Goal: Transaction & Acquisition: Purchase product/service

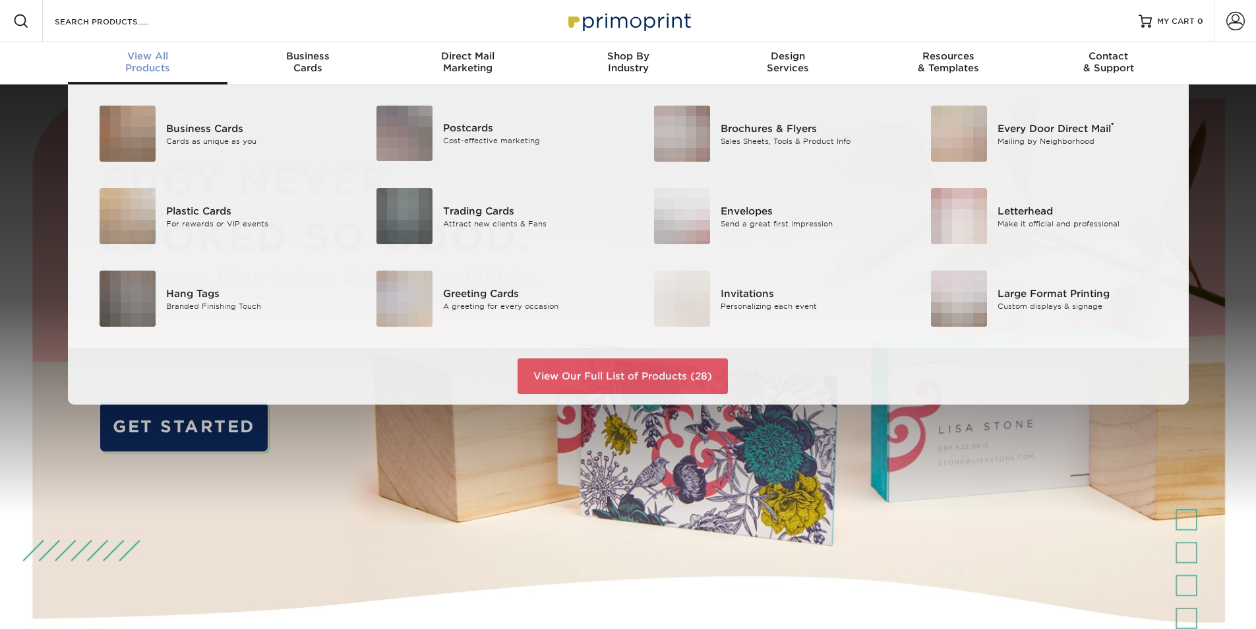
click at [134, 53] on span "View All" at bounding box center [148, 56] width 160 height 12
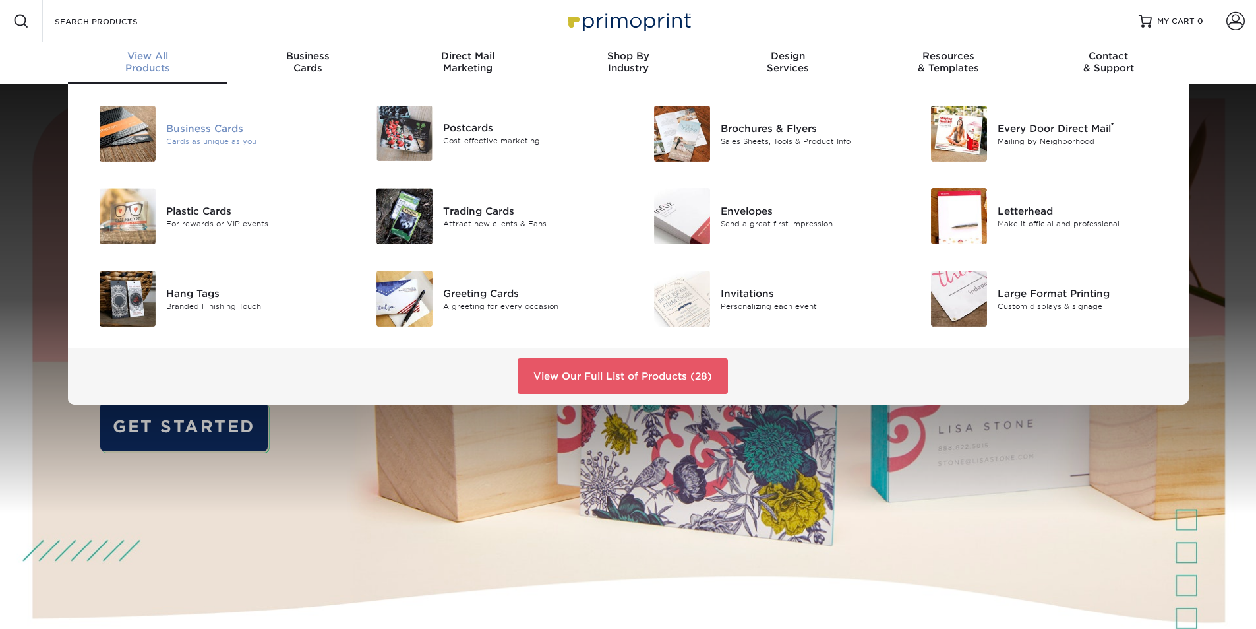
click at [126, 156] on img at bounding box center [128, 134] width 56 height 56
click at [135, 148] on img at bounding box center [128, 134] width 56 height 56
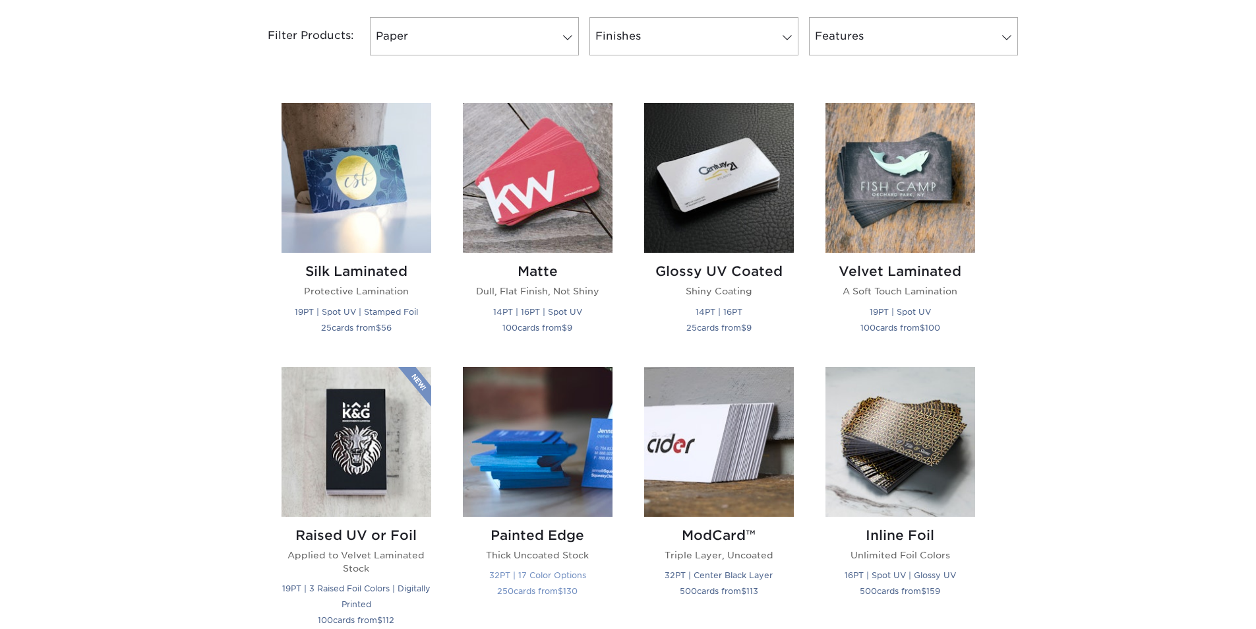
scroll to position [660, 0]
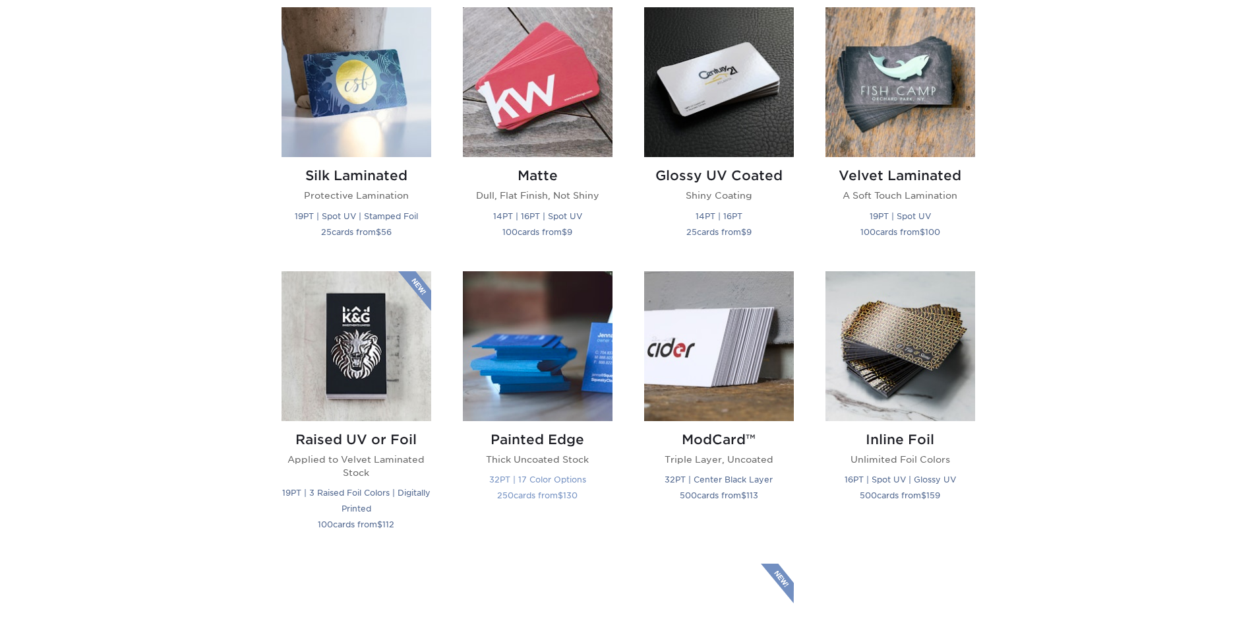
click at [501, 334] on img at bounding box center [538, 346] width 150 height 150
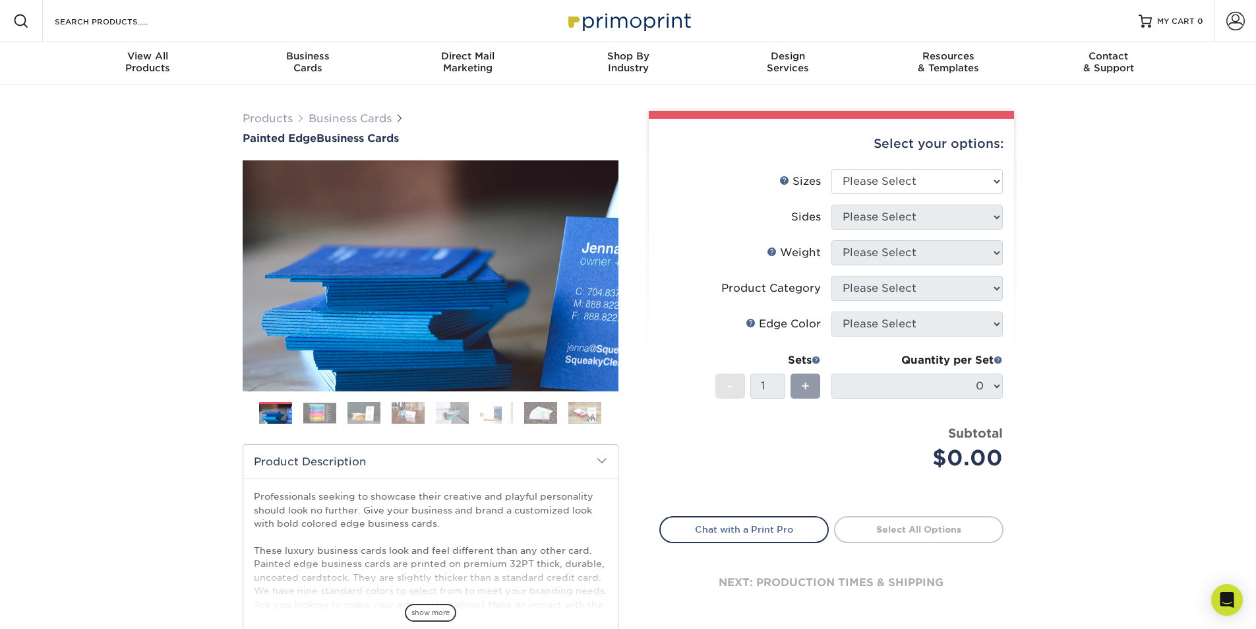
click at [863, 200] on li "Sizes Help Sizes Please Select 2" x 3.5" - Standard 2.125" x 3.375" - European …" at bounding box center [831, 187] width 343 height 36
click at [863, 193] on select "Please Select 2" x 3.5" - Standard 2.125" x 3.375" - European 2.5" x 2.5" - Squ…" at bounding box center [917, 181] width 171 height 25
select select "2.00x3.50"
click at [832, 169] on select "Please Select 2" x 3.5" - Standard 2.125" x 3.375" - European 2.5" x 2.5" - Squ…" at bounding box center [917, 181] width 171 height 25
click at [861, 215] on select "Please Select Print Both Sides Print Front Only" at bounding box center [917, 216] width 171 height 25
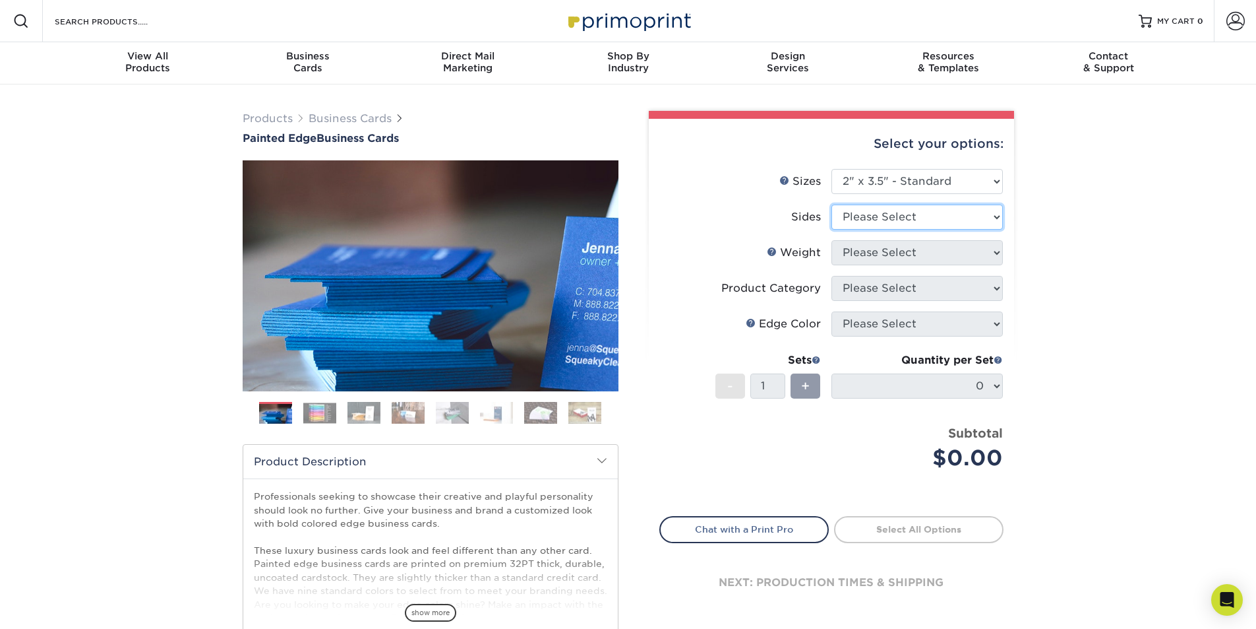
select select "13abbda7-1d64-4f25-8bb2-c179b224825d"
click at [832, 204] on select "Please Select Print Both Sides Print Front Only" at bounding box center [917, 216] width 171 height 25
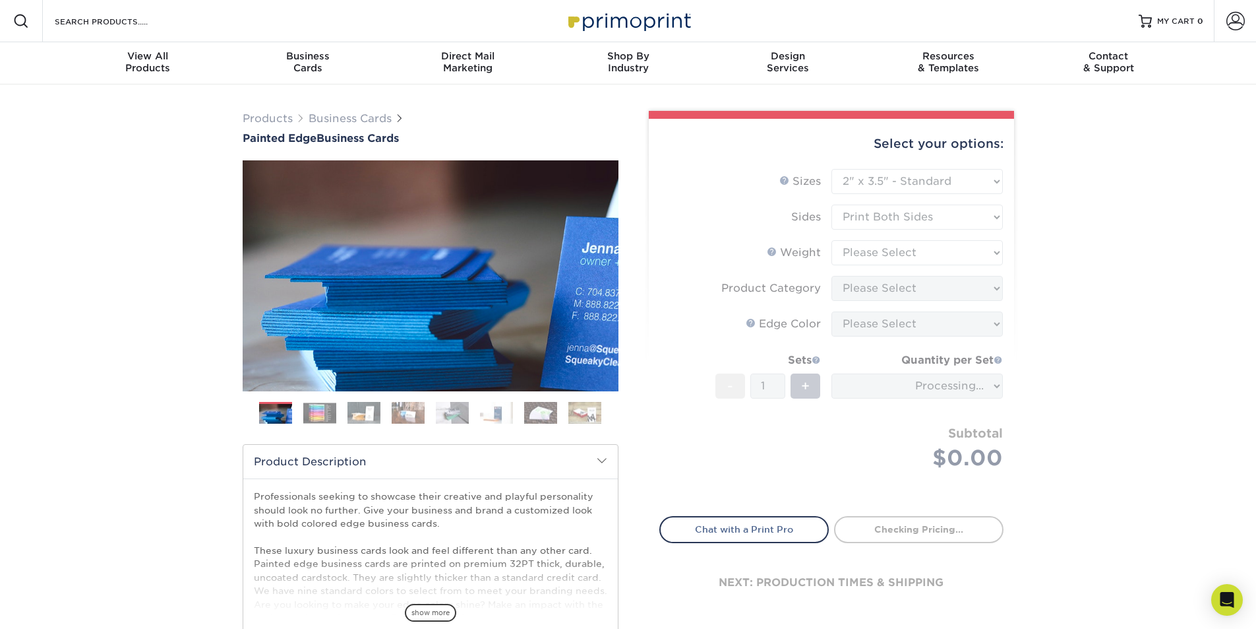
click at [851, 259] on form "Sizes Help Sizes Please Select 2" x 3.5" - Standard 2.125" x 3.375" - European …" at bounding box center [832, 335] width 344 height 332
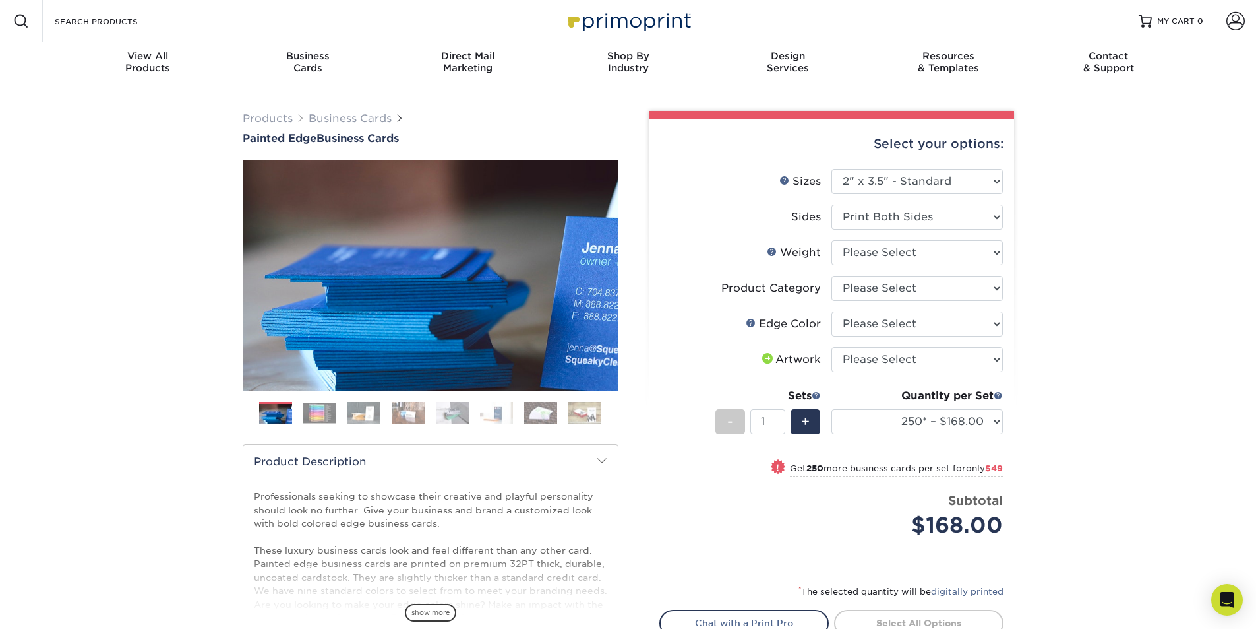
click at [917, 235] on li "Sides Please Select Print Both Sides Print Front Only" at bounding box center [831, 222] width 343 height 36
click at [917, 242] on select "Please Select 32PTUC" at bounding box center [917, 252] width 171 height 25
select select "32PTUC"
click at [832, 240] on select "Please Select 32PTUC" at bounding box center [917, 252] width 171 height 25
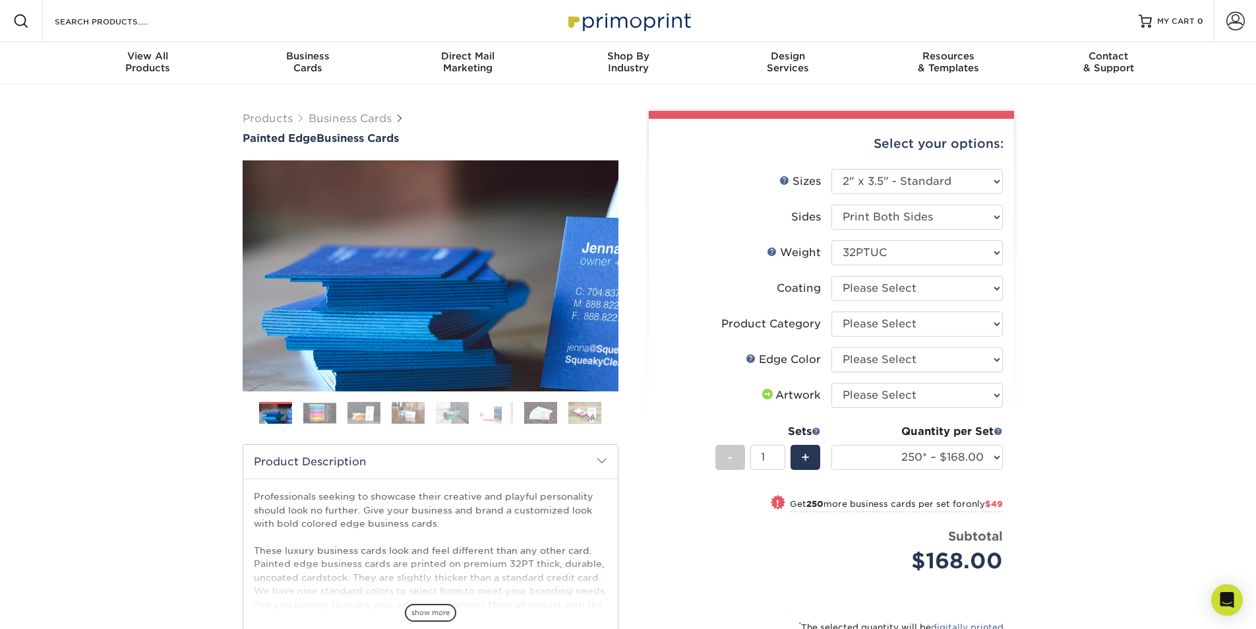
click at [887, 301] on li "Coating" at bounding box center [831, 294] width 343 height 36
click at [885, 293] on select at bounding box center [917, 288] width 171 height 25
select select "3e7618de-abca-4bda-9f97-8b9129e913d8"
click at [832, 276] on select at bounding box center [917, 288] width 171 height 25
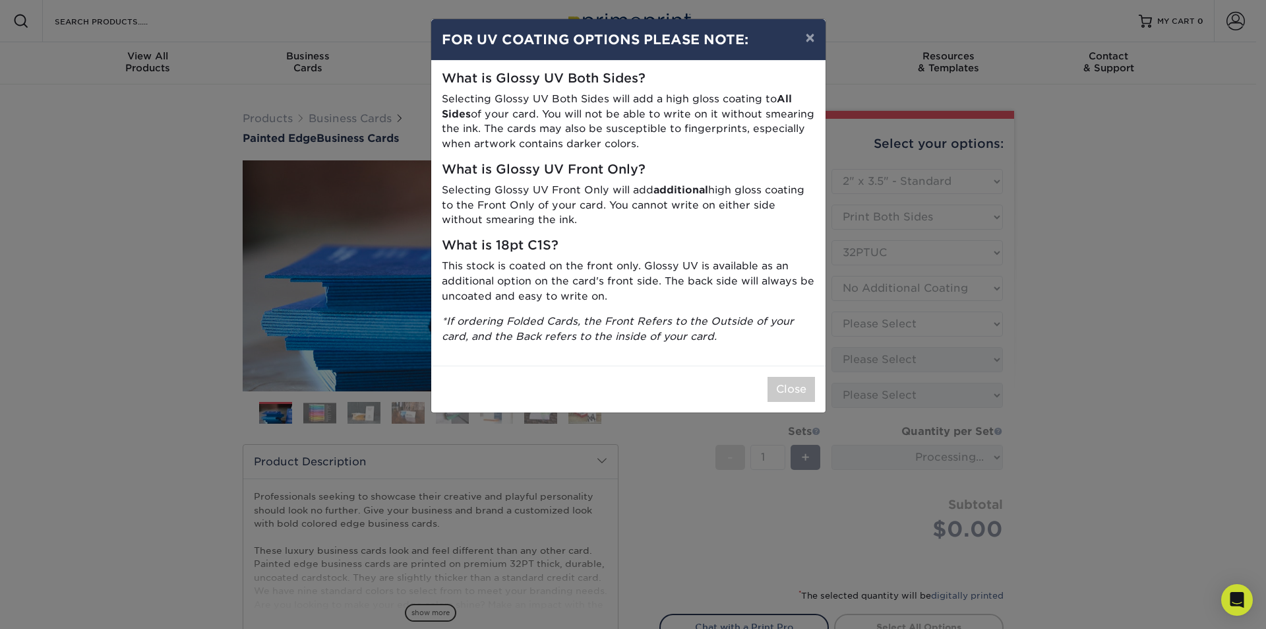
click at [865, 321] on div "× FOR UV COATING OPTIONS PLEASE NOTE: What is Glossy UV Both Sides? Selecting G…" at bounding box center [633, 314] width 1266 height 629
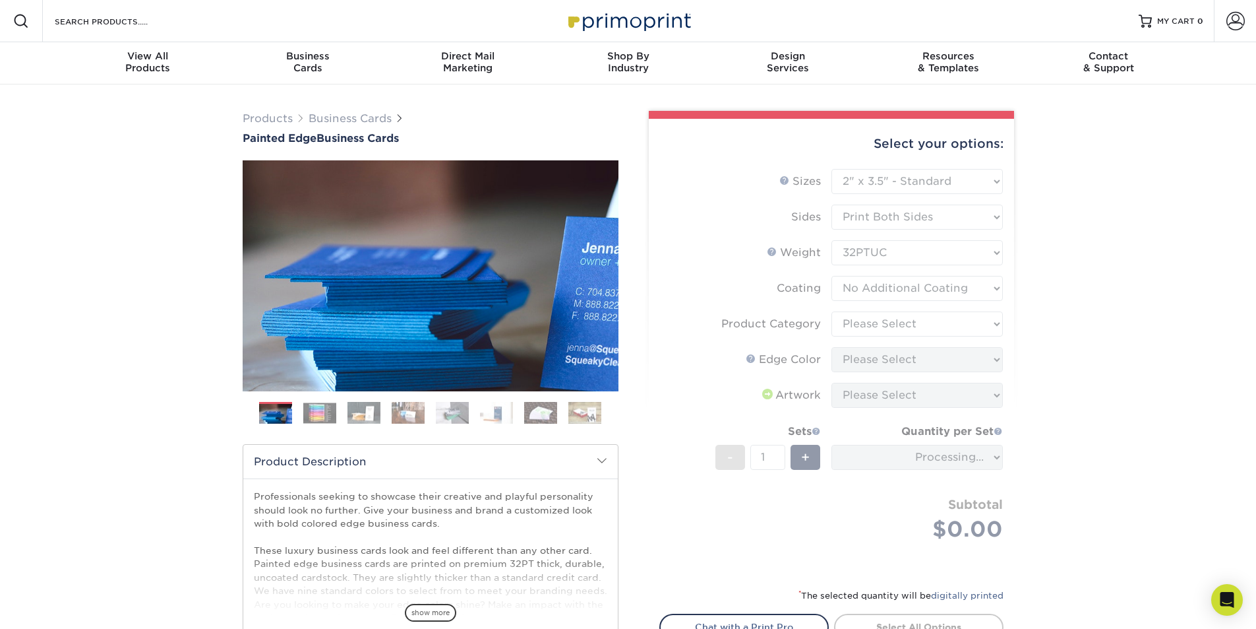
click at [829, 324] on form "Sizes Help Sizes Please Select 2" x 3.5" - Standard 2.125" x 3.375" - European …" at bounding box center [832, 370] width 344 height 403
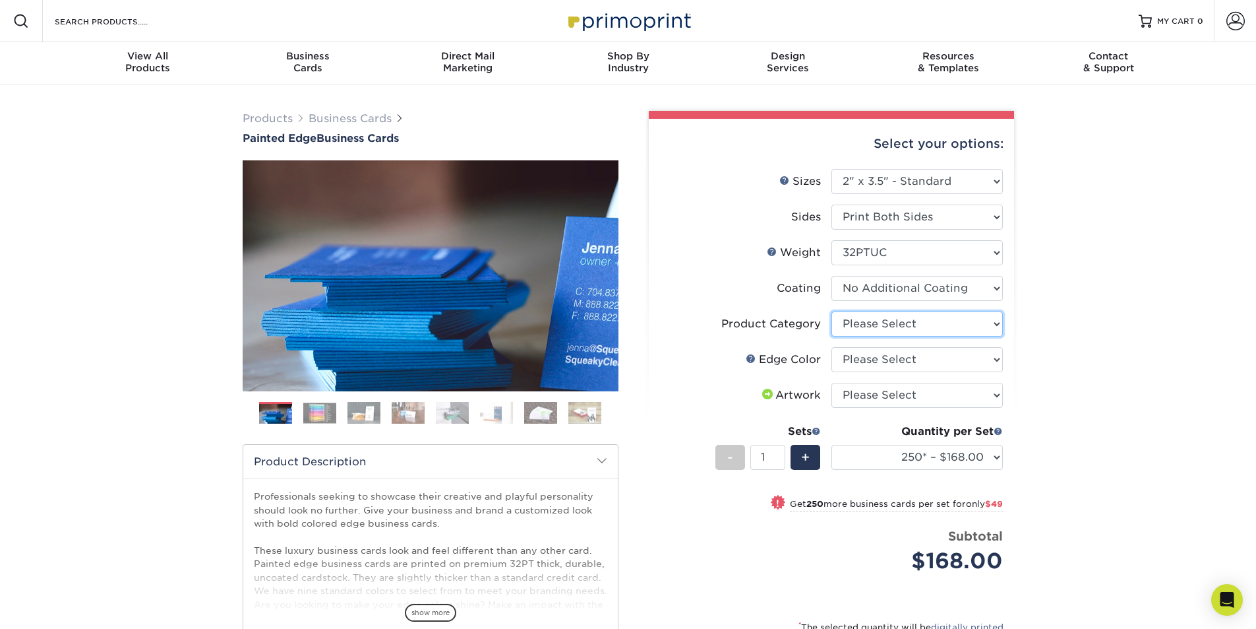
drag, startPoint x: 853, startPoint y: 321, endPoint x: 847, endPoint y: 327, distance: 8.9
click at [853, 321] on select "Please Select Business Cards" at bounding box center [917, 323] width 171 height 25
select select "3b5148f1-0588-4f88-a218-97bcfdce65c1"
click at [832, 311] on select "Please Select Business Cards" at bounding box center [917, 323] width 171 height 25
click at [851, 357] on select "Please Select Charcoal Black Brown Blue Pearlescent Blue Pearlescent Gold Pearl…" at bounding box center [917, 359] width 171 height 25
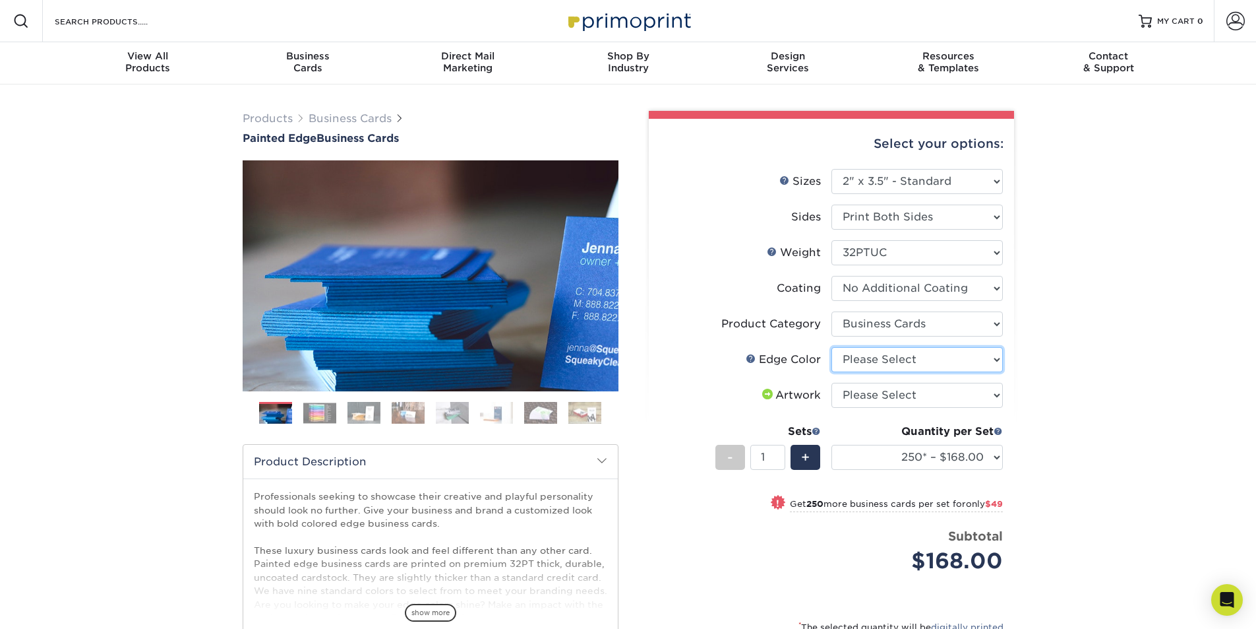
select select "77aecbce-1046-4928-950d-058756e5d349"
click at [832, 347] on select "Please Select Charcoal Black Brown Blue Pearlescent Blue Pearlescent Gold Pearl…" at bounding box center [917, 359] width 171 height 25
click at [869, 388] on select "Please Select I will upload files I need a design - $100" at bounding box center [917, 395] width 171 height 25
select select "upload"
click at [832, 383] on select "Please Select I will upload files I need a design - $100" at bounding box center [917, 395] width 171 height 25
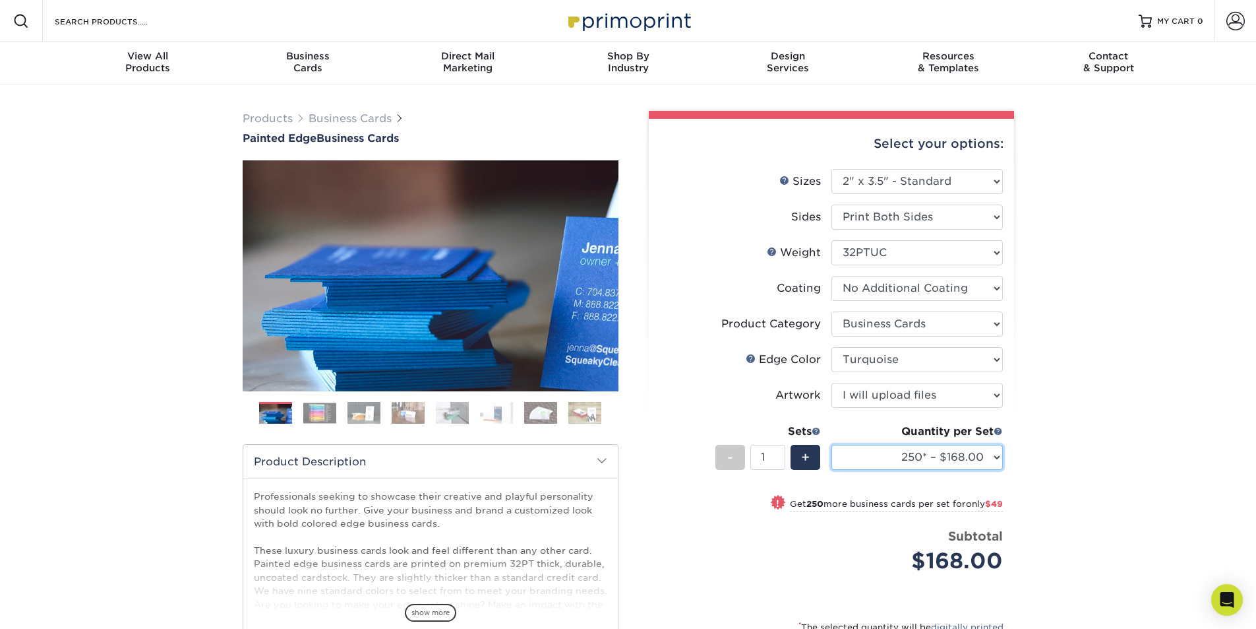
click at [964, 463] on select "250* – $168.00 500* – $217.00 1000* – $339.00" at bounding box center [917, 457] width 171 height 25
click at [832, 445] on select "250* – $168.00 500* – $217.00 1000* – $339.00" at bounding box center [917, 457] width 171 height 25
click at [897, 458] on select "250* – $168.00 500* – $217.00 1000* – $339.00" at bounding box center [917, 457] width 171 height 25
select select "1000* – $339.00"
click at [832, 445] on select "250* – $168.00 500* – $217.00 1000* – $339.00" at bounding box center [917, 457] width 171 height 25
